Goal: Information Seeking & Learning: Learn about a topic

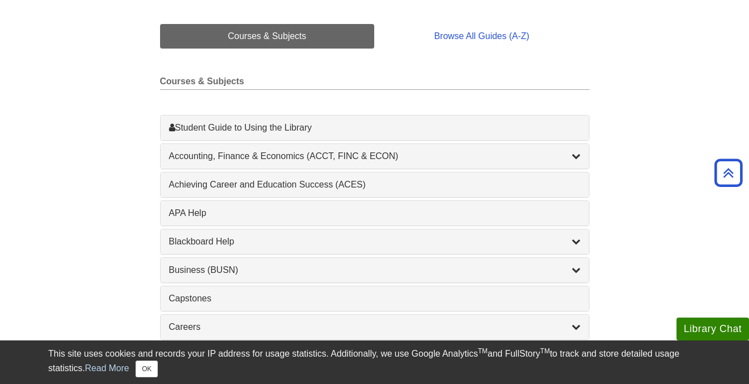
scroll to position [264, 0]
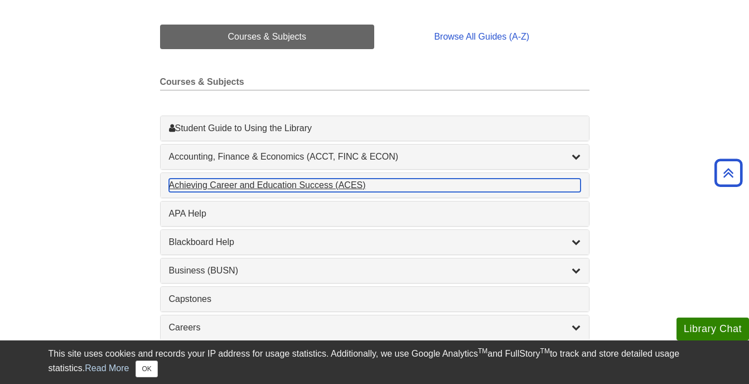
drag, startPoint x: 391, startPoint y: 181, endPoint x: 350, endPoint y: 184, distance: 40.8
click at [391, 181] on div "Achieving Career and Education Success (ACES) , 1 guides" at bounding box center [375, 184] width 412 height 13
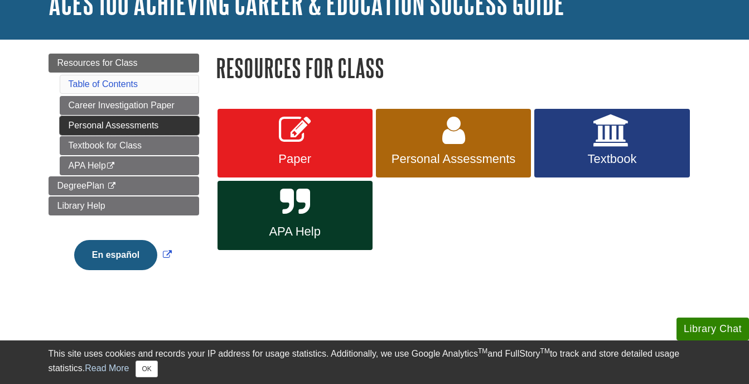
scroll to position [87, 0]
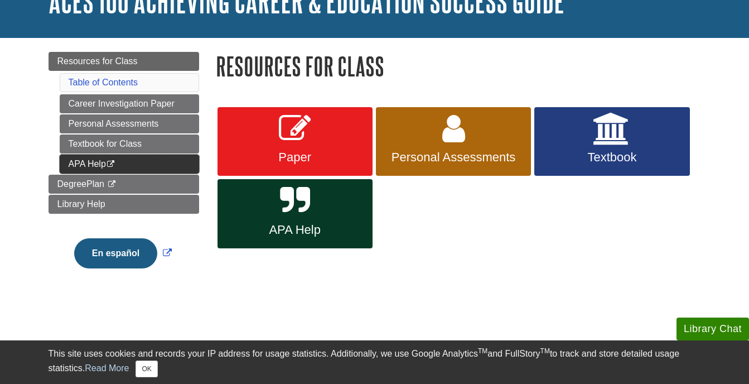
click at [152, 160] on link "APA Help This link opens in a new window" at bounding box center [129, 163] width 139 height 19
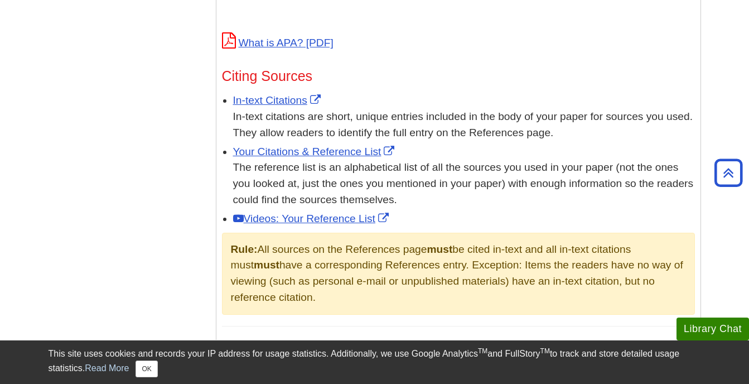
scroll to position [615, 0]
click at [153, 373] on button "OK" at bounding box center [147, 368] width 22 height 17
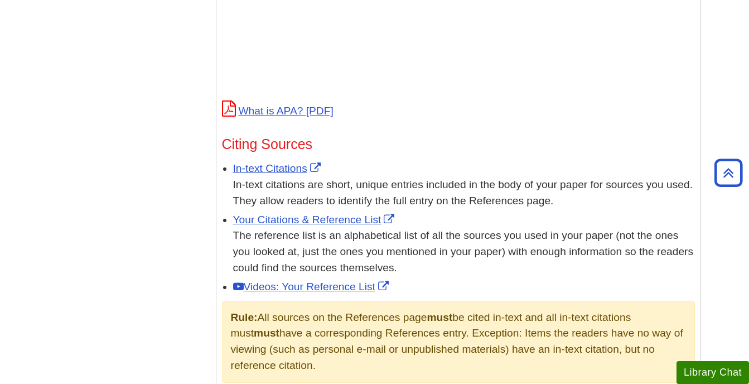
scroll to position [547, 0]
click at [255, 166] on link "In-text Citations" at bounding box center [278, 168] width 90 height 12
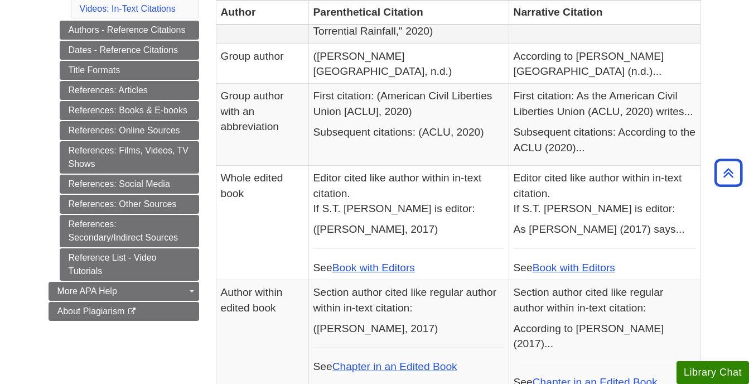
scroll to position [485, 0]
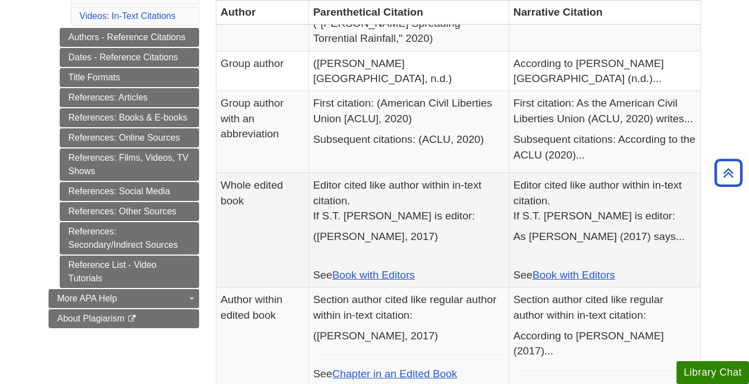
click at [465, 229] on p "(Eastman, 2017)" at bounding box center [408, 236] width 191 height 15
click at [432, 252] on td "Editor cited like author within in-text citation. If S.T. Eastman is editor: (E…" at bounding box center [408, 230] width 200 height 114
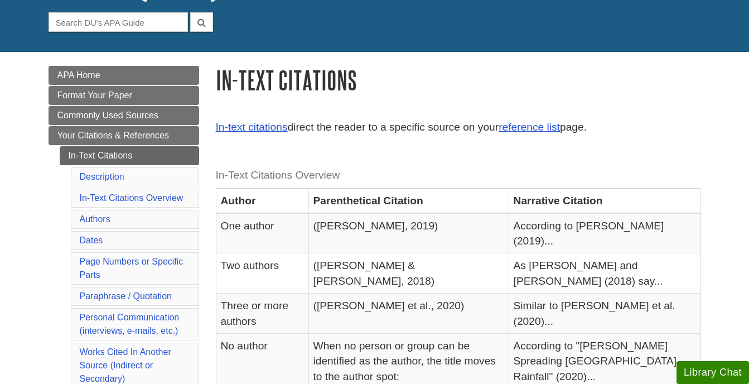
scroll to position [0, 0]
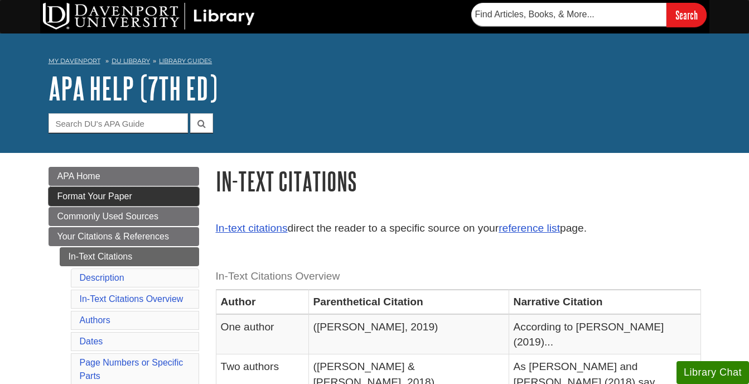
click at [142, 197] on link "Format Your Paper" at bounding box center [124, 196] width 151 height 19
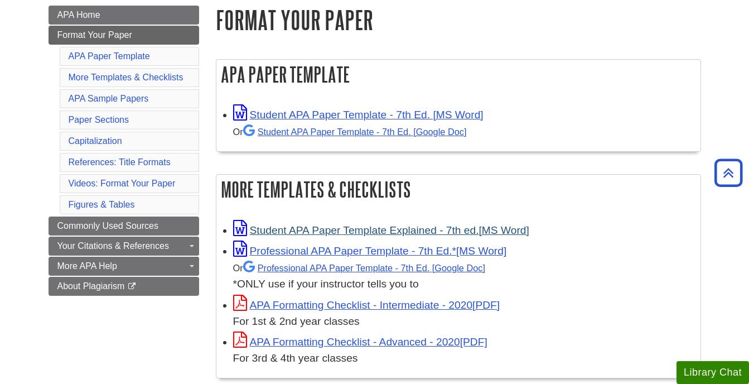
scroll to position [161, 0]
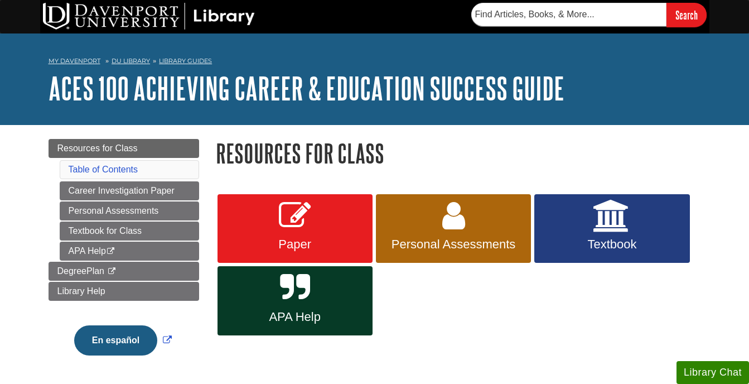
scroll to position [87, 0]
